Goal: Information Seeking & Learning: Understand process/instructions

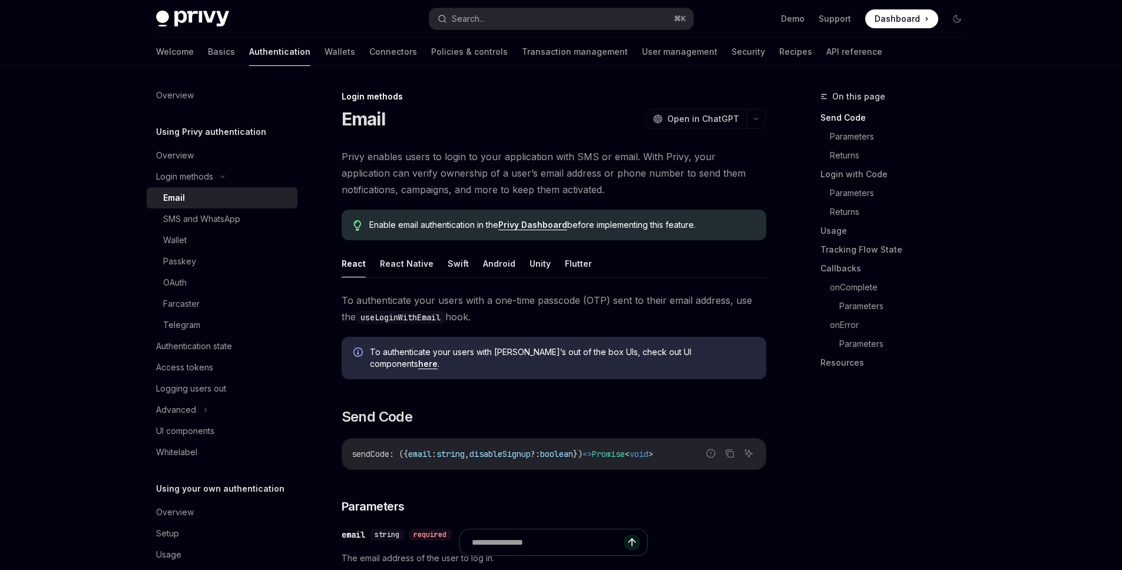
click at [232, 200] on div "Email" at bounding box center [226, 198] width 127 height 14
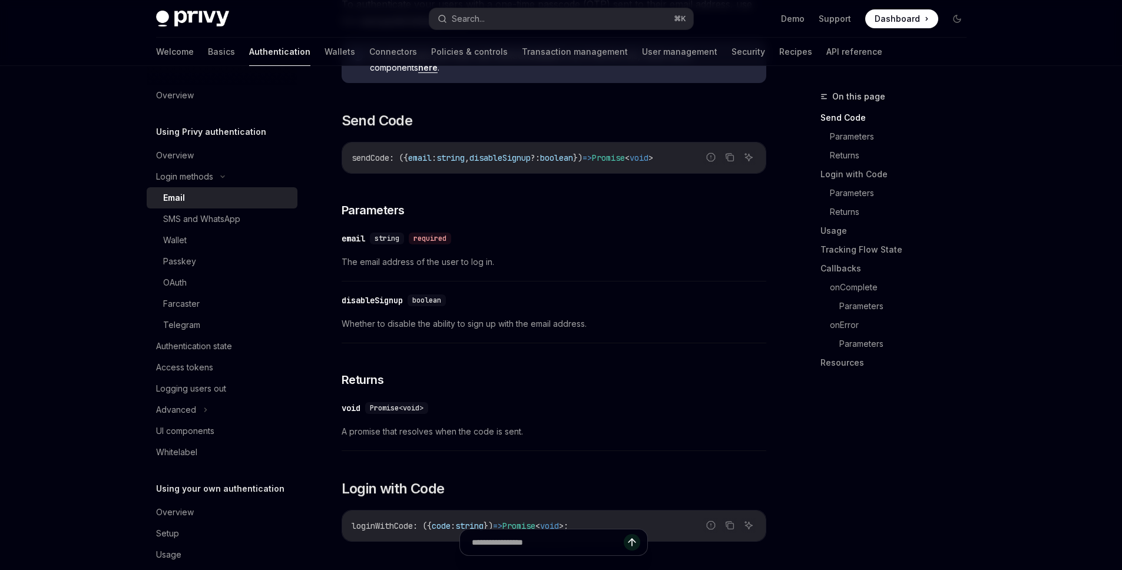
scroll to position [62, 0]
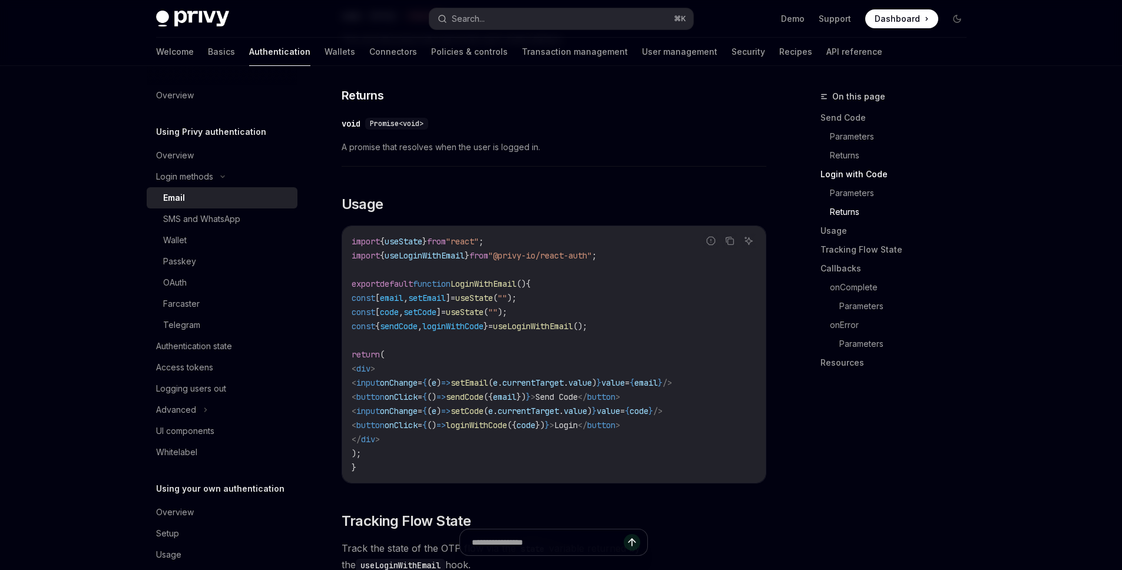
scroll to position [959, 0]
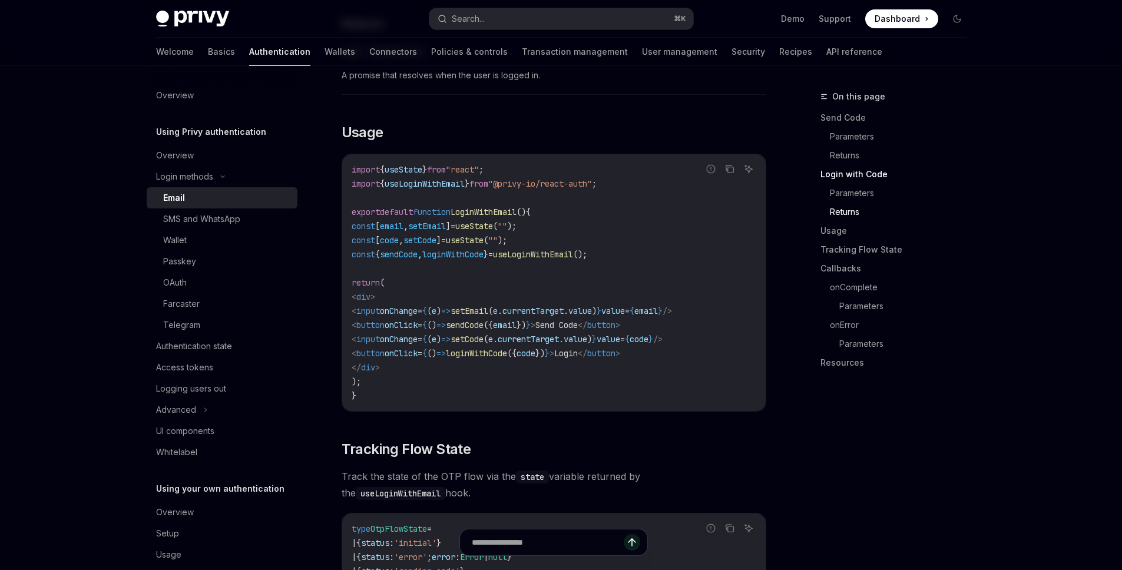
click at [421, 178] on span "useLoginWithEmail" at bounding box center [425, 183] width 80 height 11
copy span "useLoginWithEmail"
click at [711, 341] on code "import { useState } from "react" ; import { useLoginWithEmail } from "@privy-io…" at bounding box center [554, 283] width 405 height 240
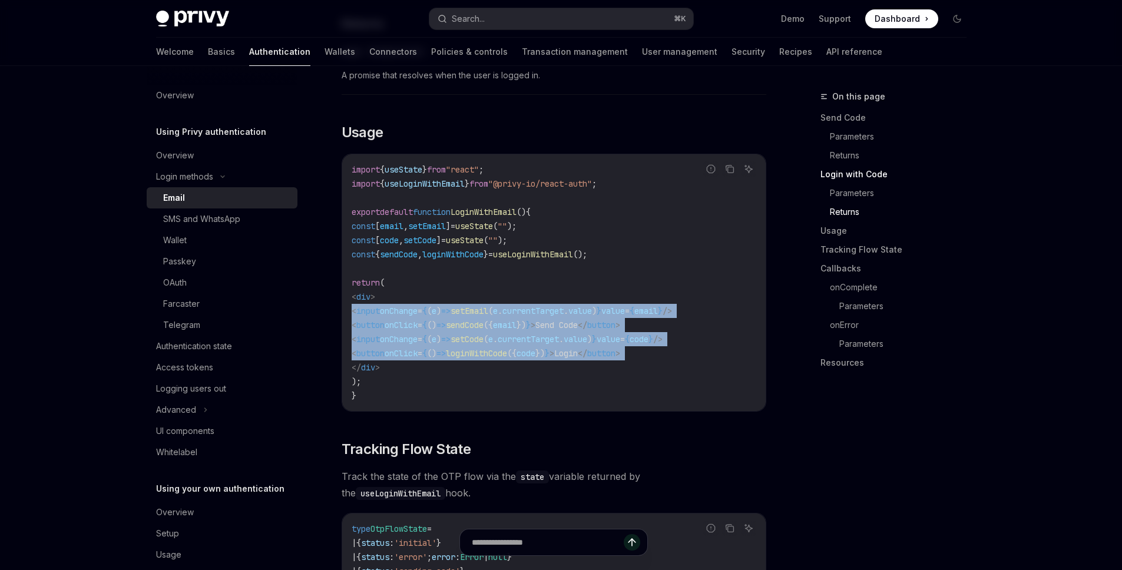
scroll to position [0, 0]
drag, startPoint x: 710, startPoint y: 341, endPoint x: 335, endPoint y: 298, distance: 377.6
click at [335, 298] on div "Login methods Email OpenAI Open in ChatGPT OpenAI Open in ChatGPT Privy enables…" at bounding box center [443, 537] width 650 height 2813
copy code "< input onChange = { ( e ) => setEmail ( e . currentTarget . value ) } value = …"
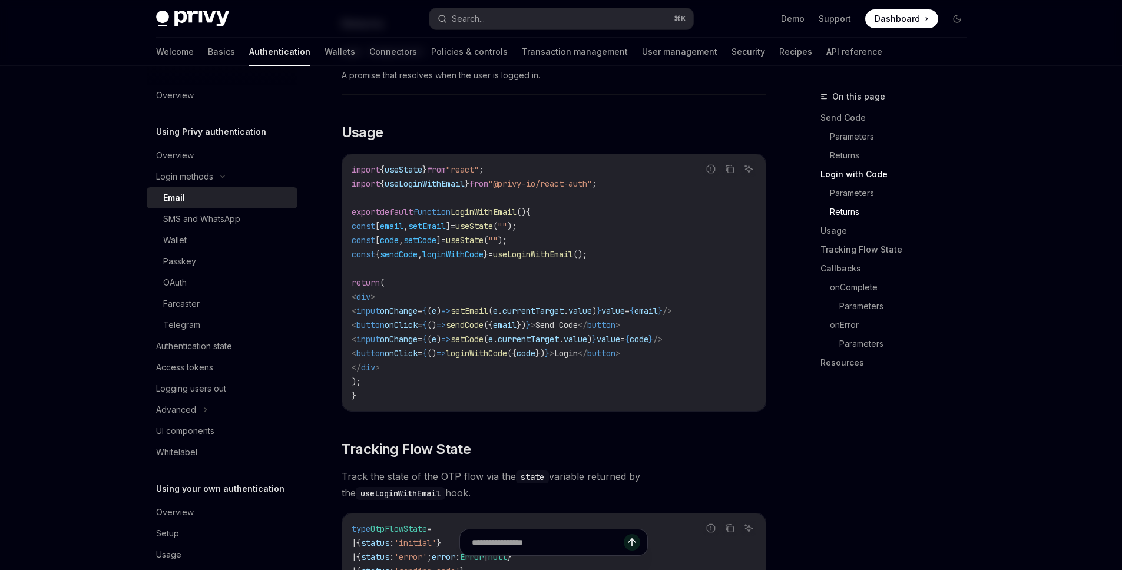
click at [436, 235] on span "setCode" at bounding box center [419, 240] width 33 height 11
drag, startPoint x: 545, startPoint y: 230, endPoint x: 346, endPoint y: 213, distance: 200.4
click at [346, 213] on div "import { useState } from "react" ; import { useLoginWithEmail } from "@privy-io…" at bounding box center [553, 282] width 423 height 257
copy code "const [ email , setEmail ] = useState ( "" ); const [ code , setCode ] = useSta…"
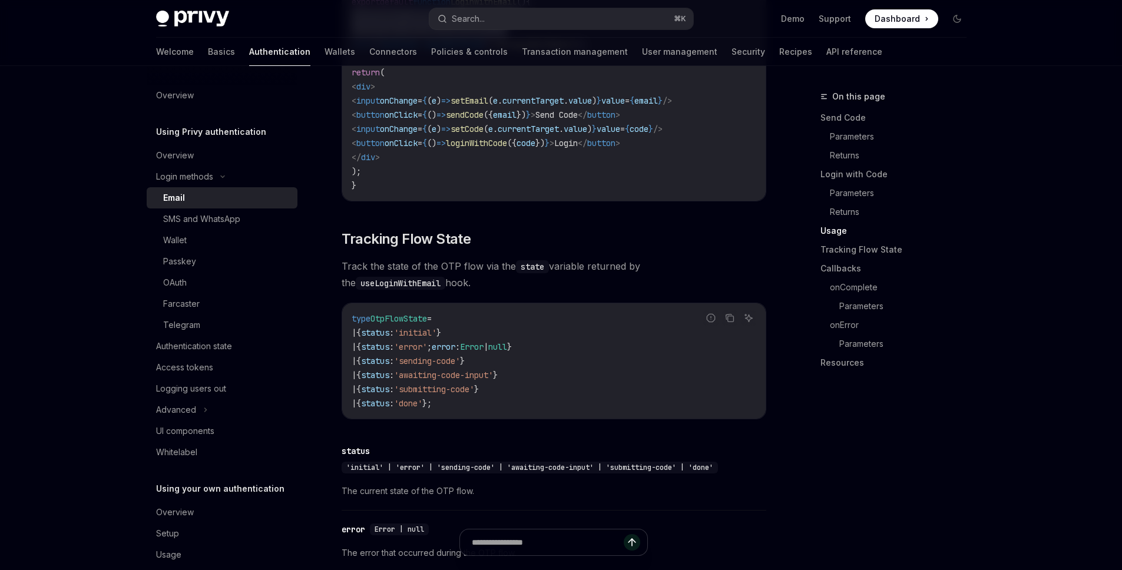
scroll to position [1191, 0]
